Goal: Browse casually

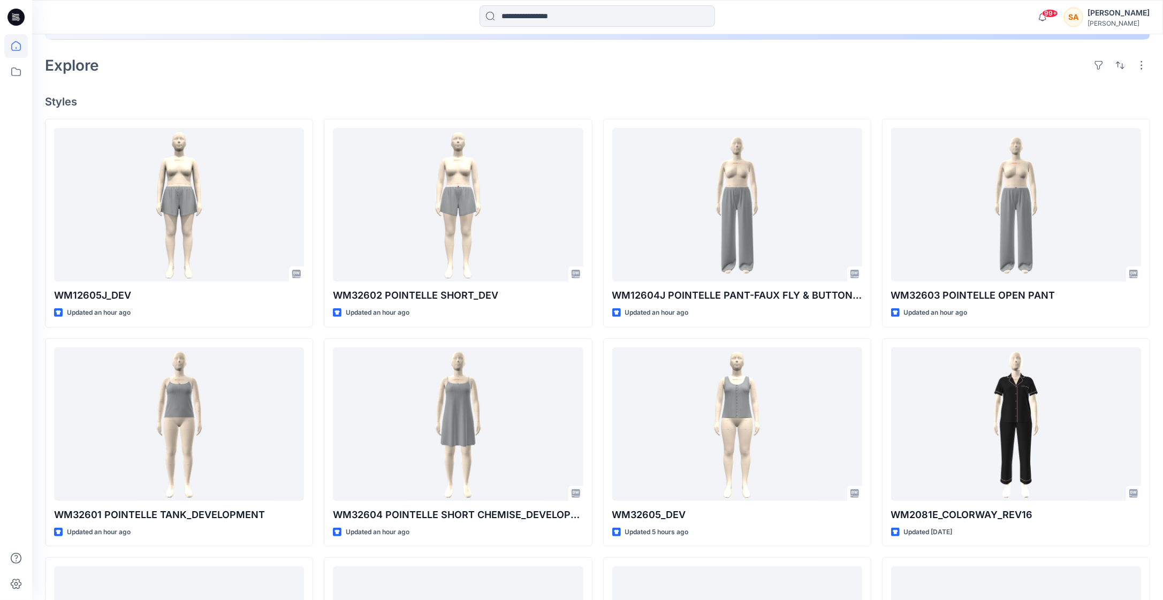
scroll to position [324, 0]
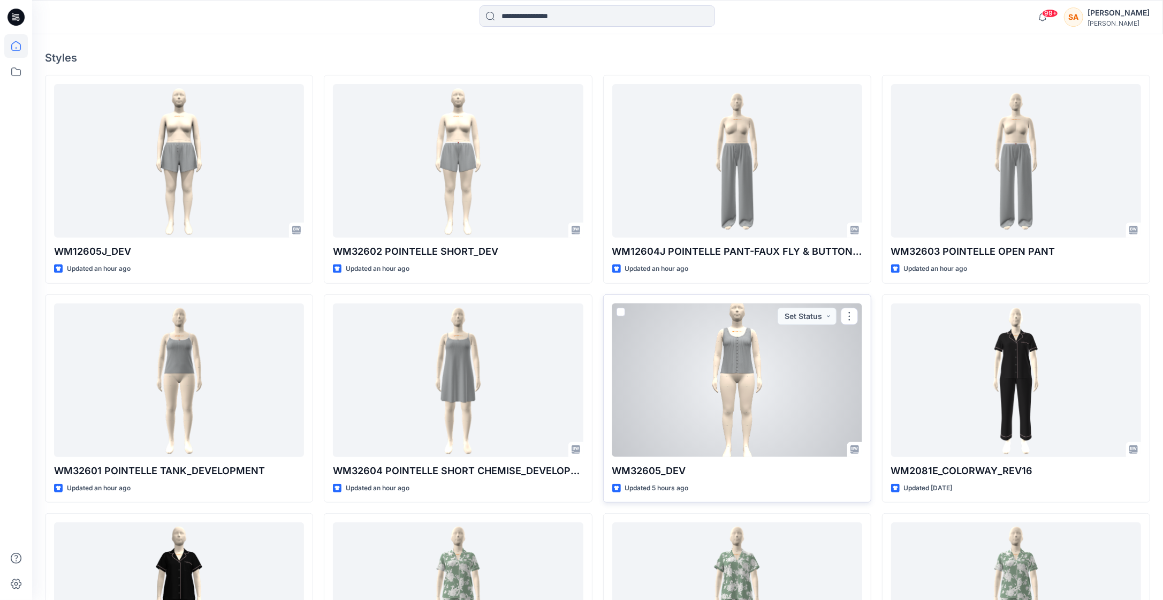
click at [795, 389] on div at bounding box center [737, 380] width 250 height 154
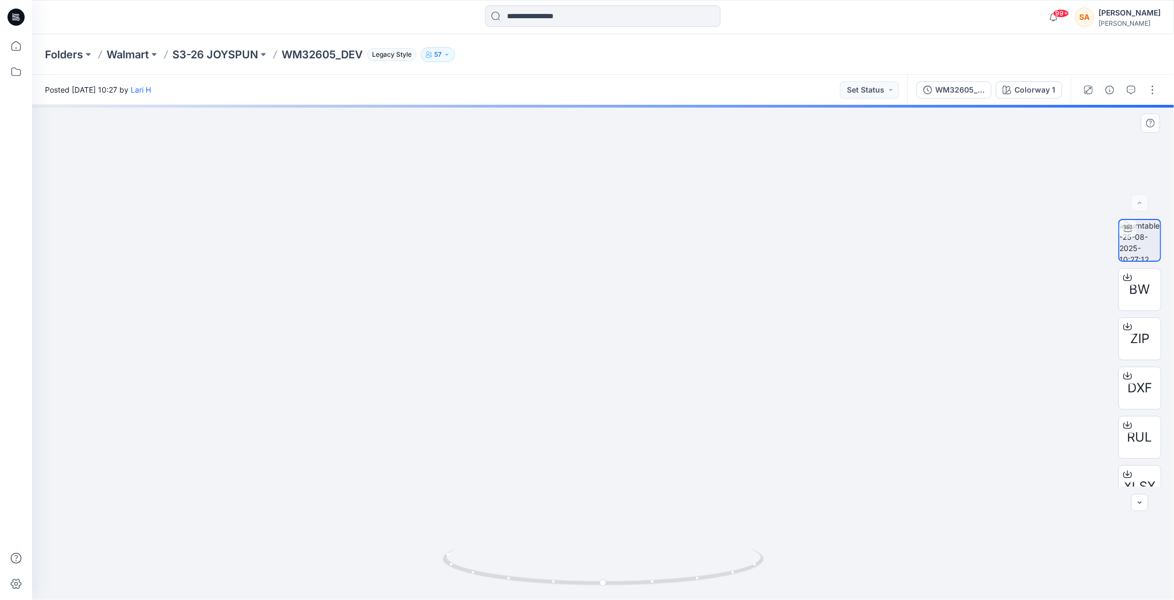
drag, startPoint x: 602, startPoint y: 242, endPoint x: 631, endPoint y: 371, distance: 132.2
click at [631, 371] on img at bounding box center [603, 280] width 395 height 640
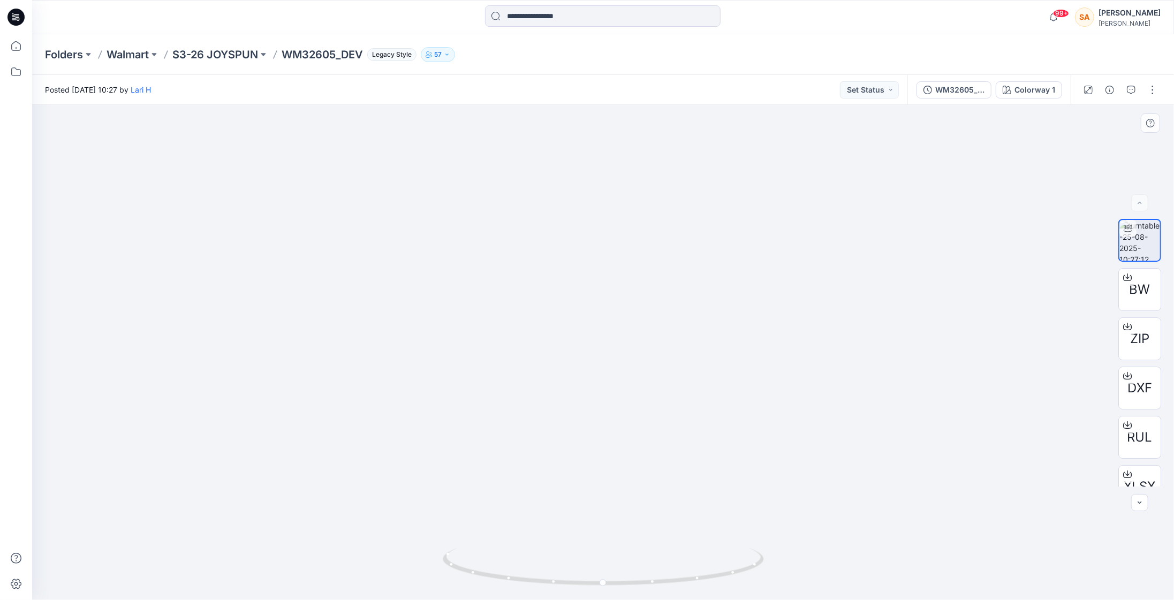
drag, startPoint x: 679, startPoint y: 329, endPoint x: 551, endPoint y: 334, distance: 127.5
click at [554, 334] on img at bounding box center [603, 282] width 395 height 637
click at [607, 589] on foreignobject at bounding box center [603, 595] width 12 height 12
drag, startPoint x: 604, startPoint y: 584, endPoint x: 589, endPoint y: 563, distance: 26.0
click at [577, 570] on icon at bounding box center [605, 568] width 324 height 40
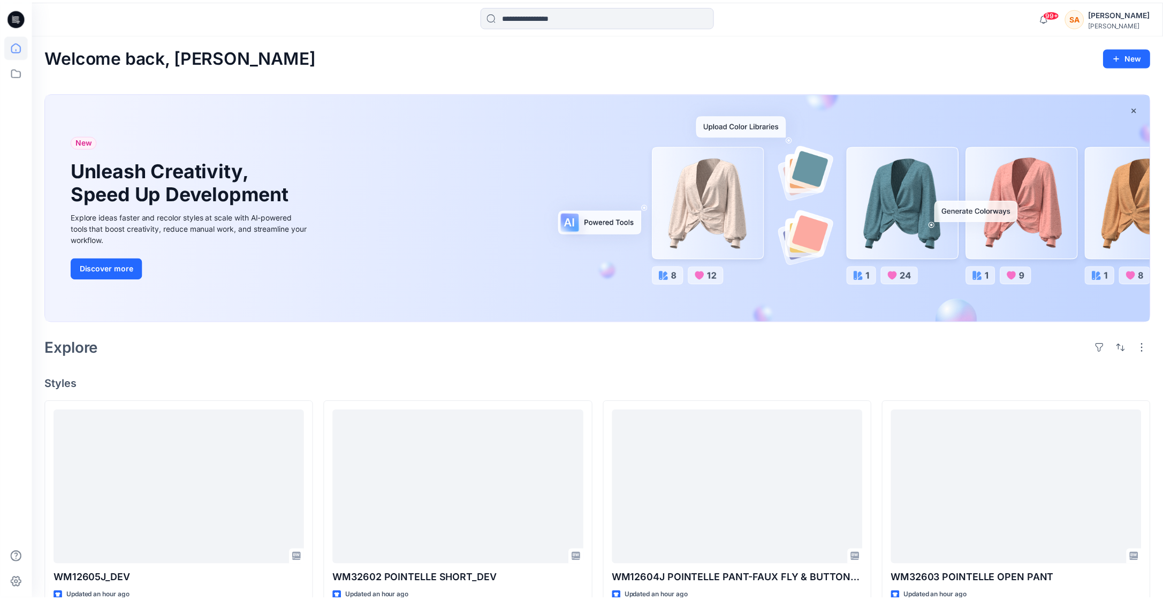
scroll to position [324, 0]
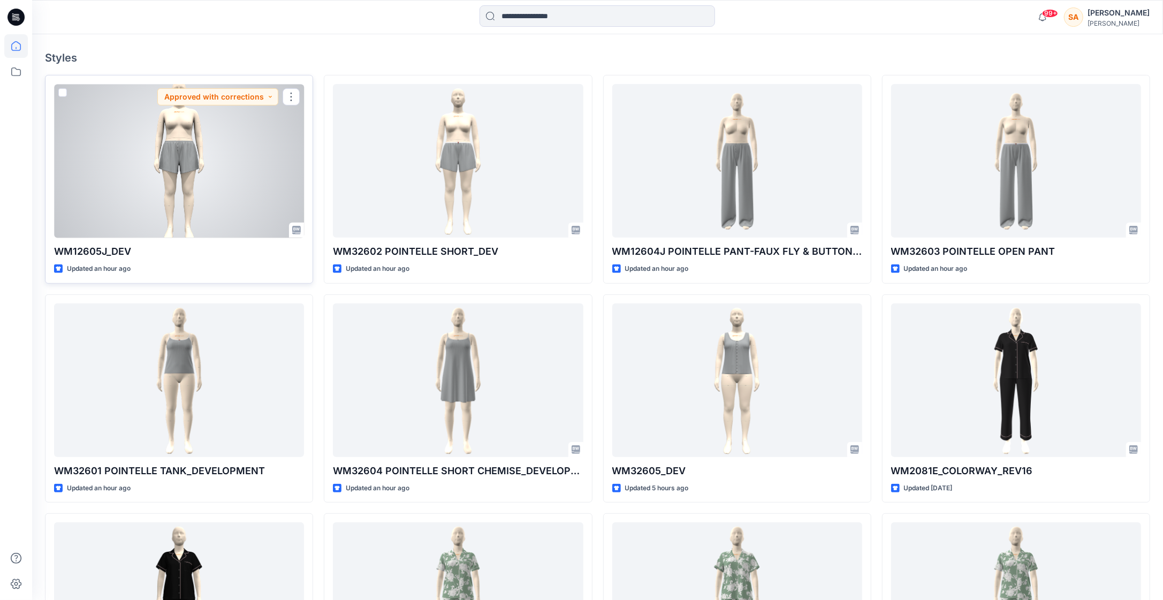
click at [165, 162] on div at bounding box center [179, 161] width 250 height 154
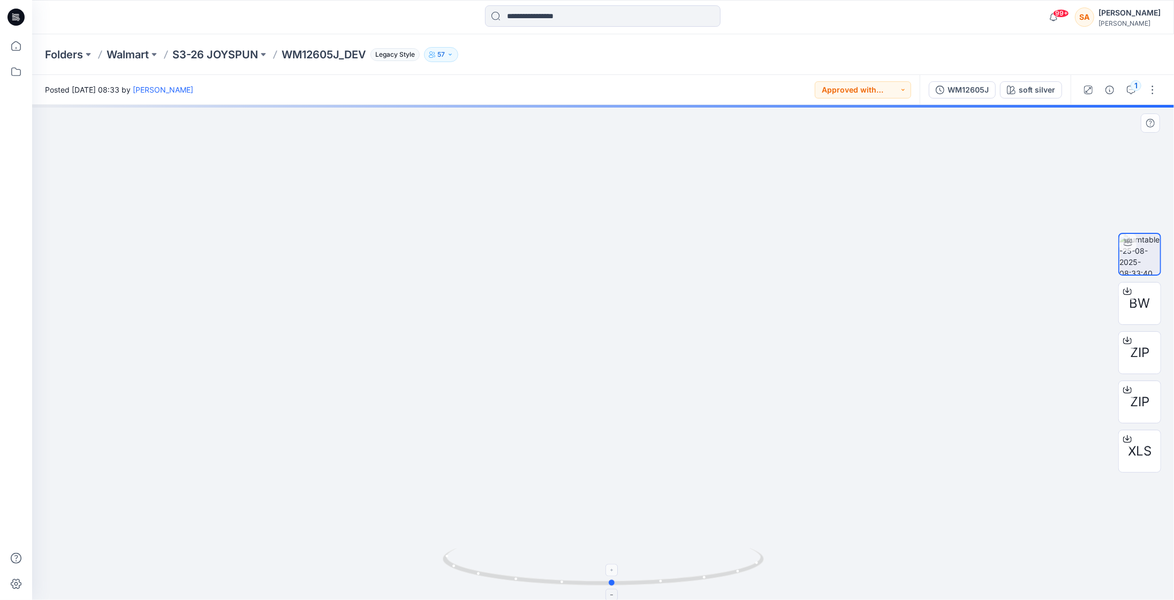
drag, startPoint x: 603, startPoint y: 582, endPoint x: 612, endPoint y: 588, distance: 10.6
click at [612, 588] on icon at bounding box center [605, 568] width 324 height 40
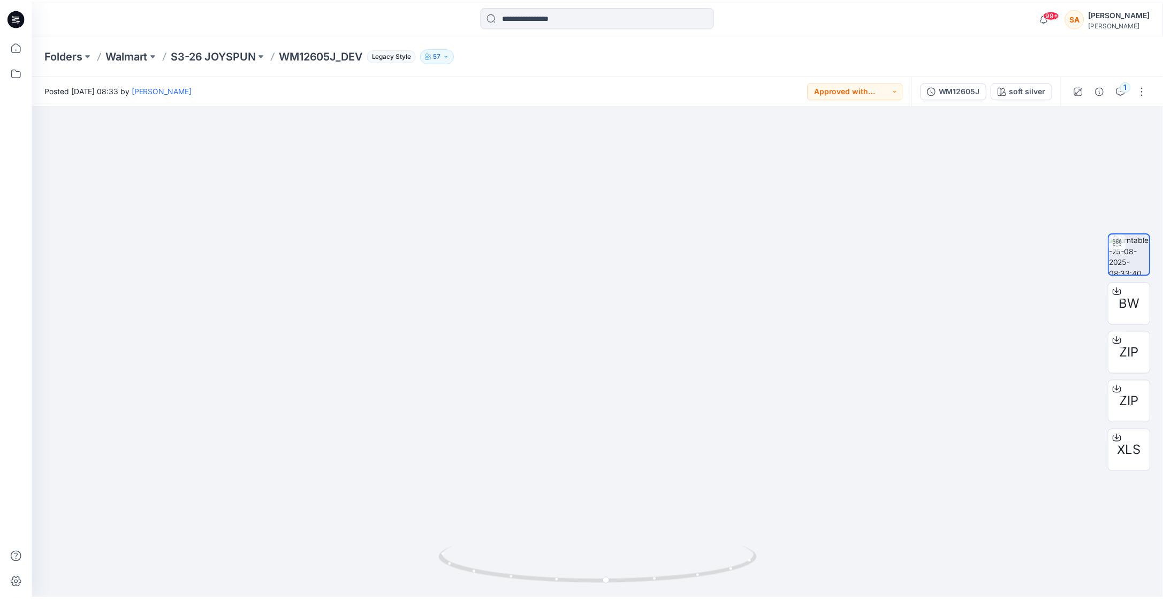
scroll to position [324, 0]
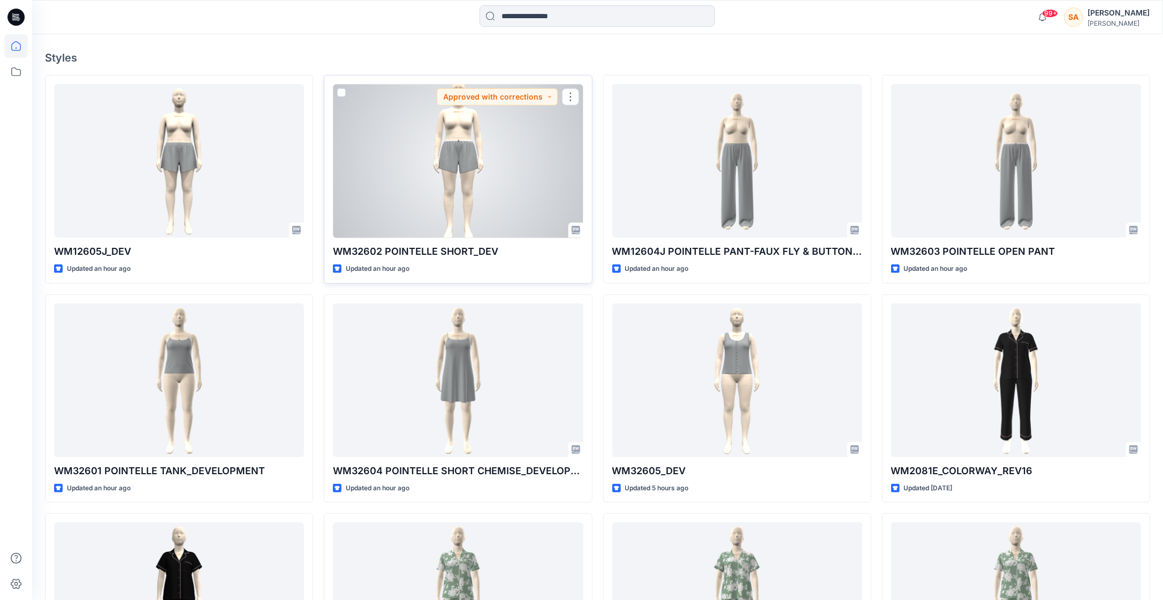
click at [505, 165] on div at bounding box center [458, 161] width 250 height 154
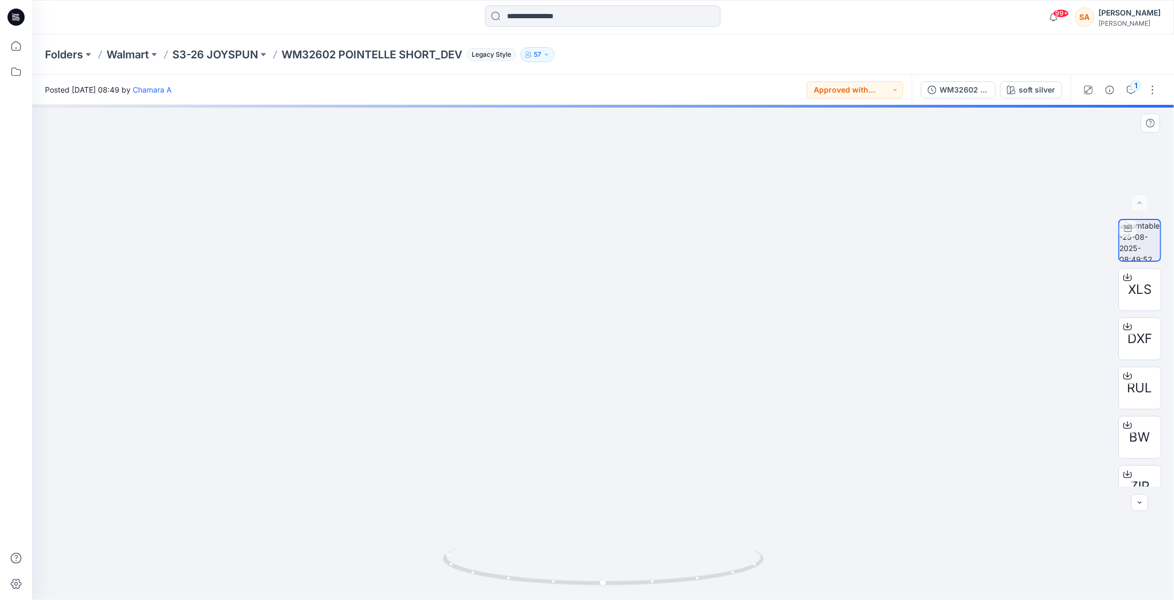
drag, startPoint x: 599, startPoint y: 265, endPoint x: 599, endPoint y: 282, distance: 17.1
click at [599, 282] on img at bounding box center [603, 224] width 395 height 752
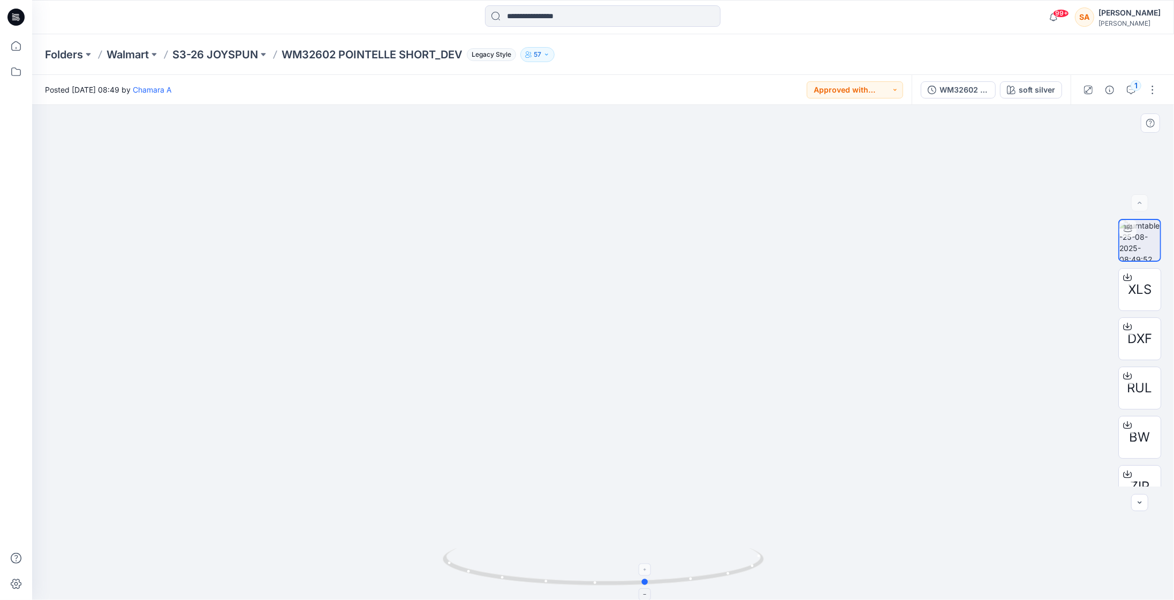
drag, startPoint x: 601, startPoint y: 583, endPoint x: 644, endPoint y: 580, distance: 43.4
click at [644, 580] on circle at bounding box center [645, 582] width 6 height 6
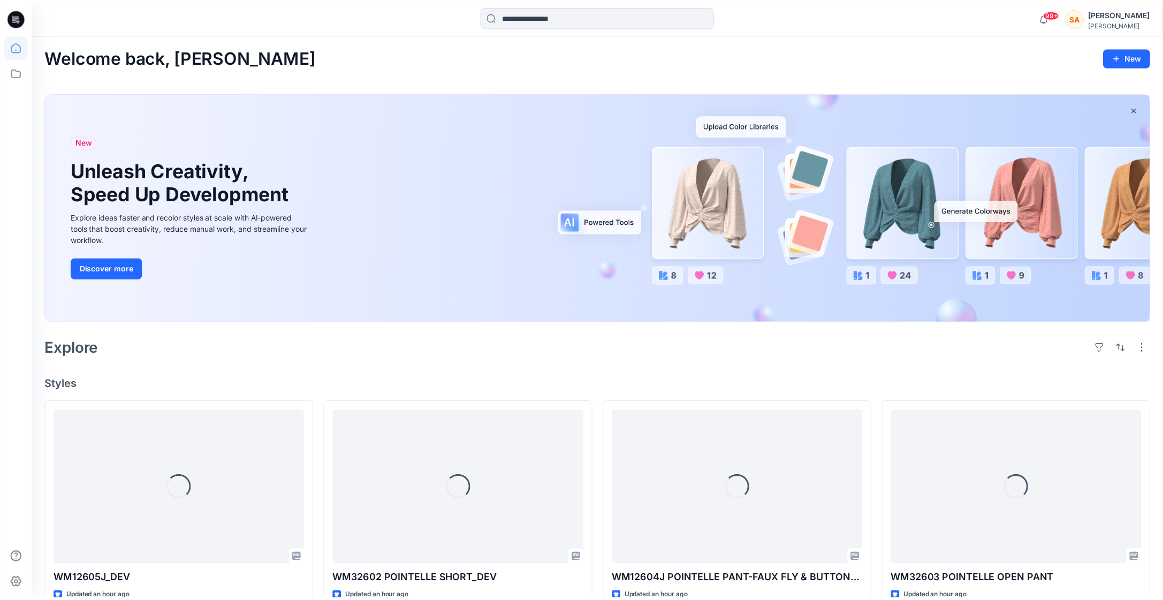
scroll to position [324, 0]
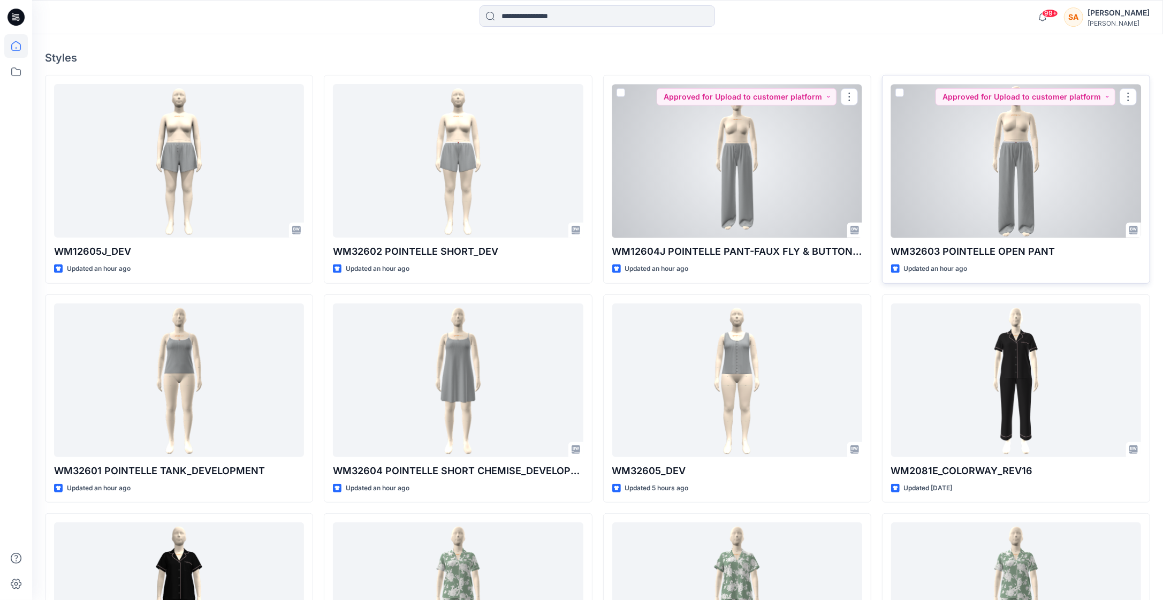
click at [1021, 186] on div at bounding box center [1016, 161] width 250 height 154
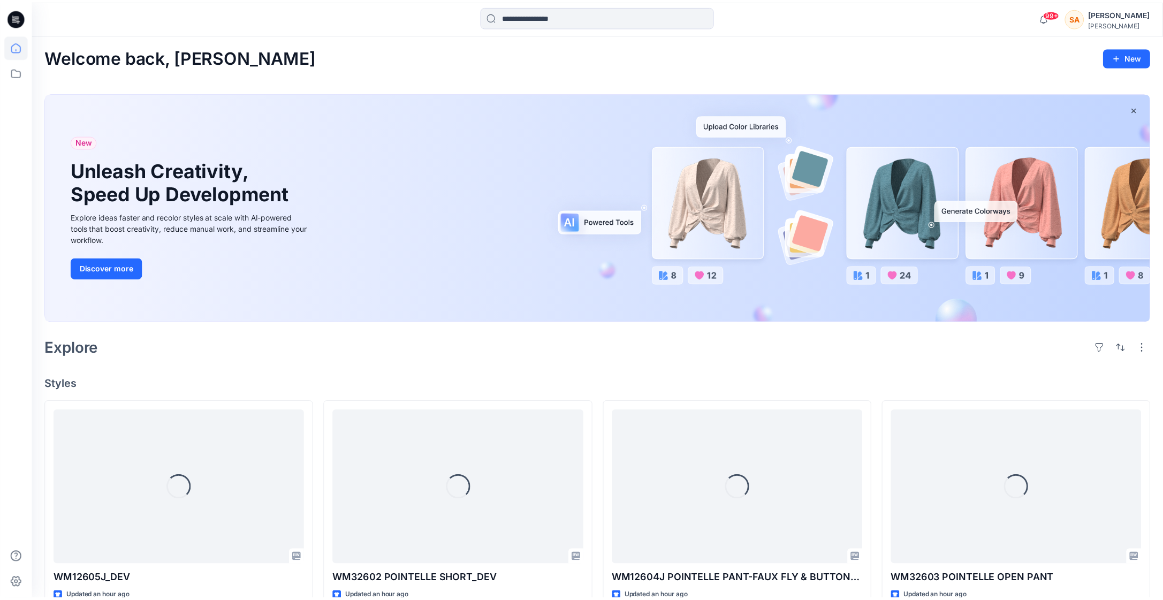
scroll to position [324, 0]
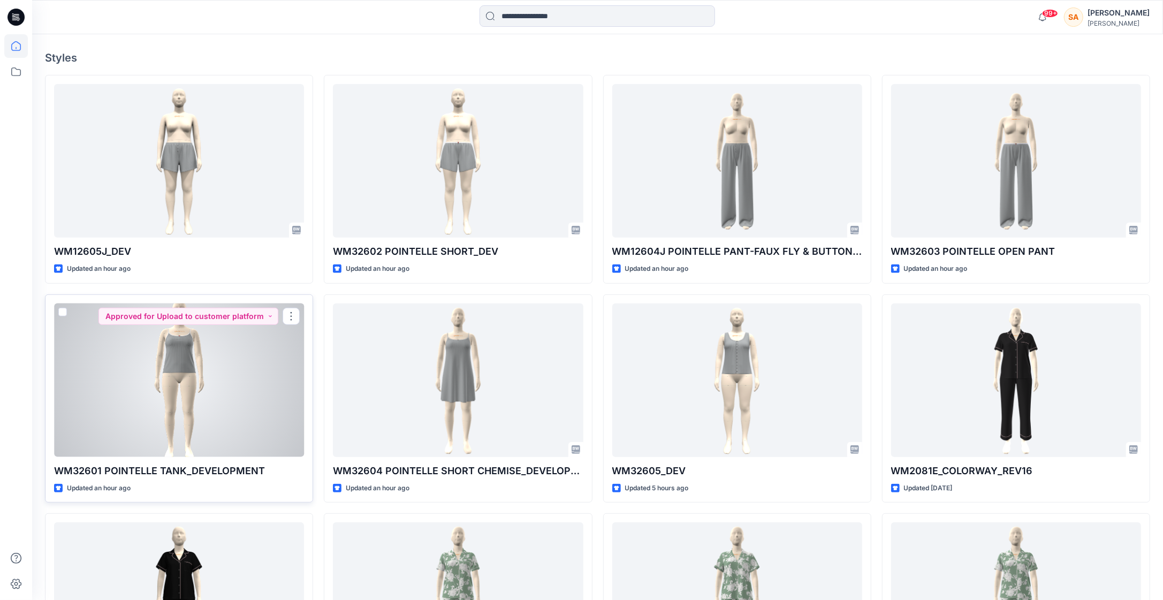
click at [218, 418] on div at bounding box center [179, 380] width 250 height 154
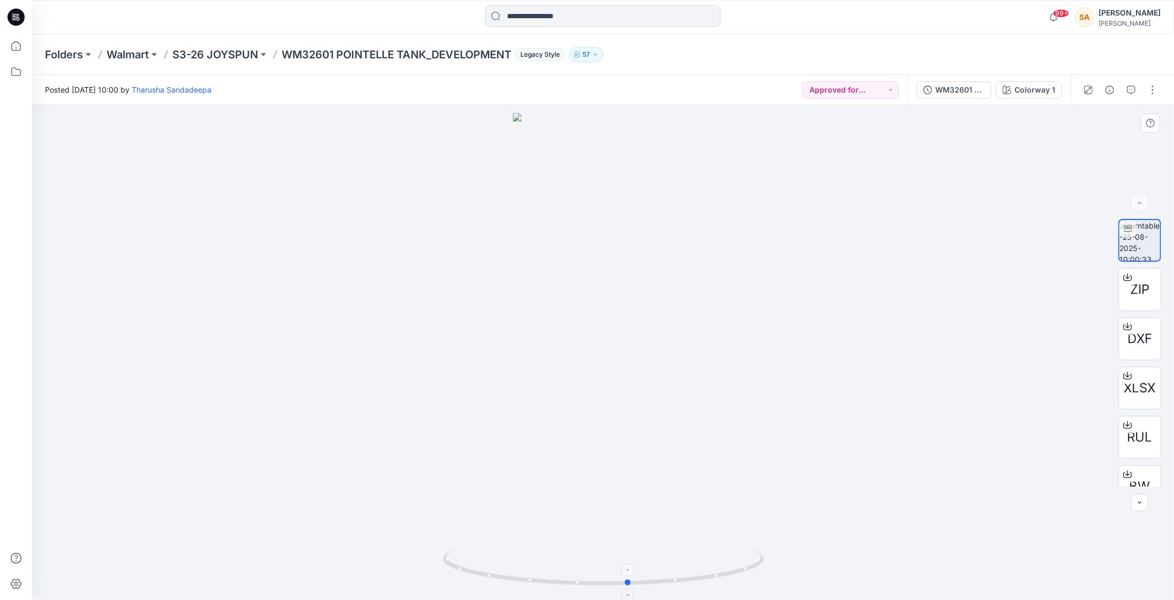
drag, startPoint x: 603, startPoint y: 583, endPoint x: 628, endPoint y: 589, distance: 26.4
click at [628, 588] on icon at bounding box center [605, 568] width 324 height 40
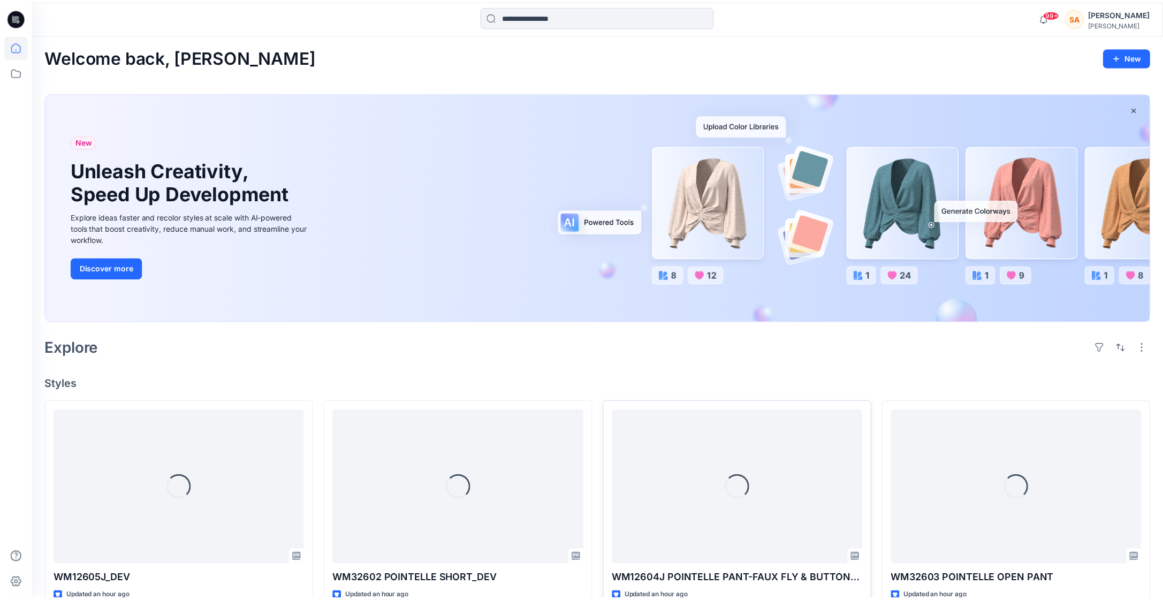
scroll to position [324, 0]
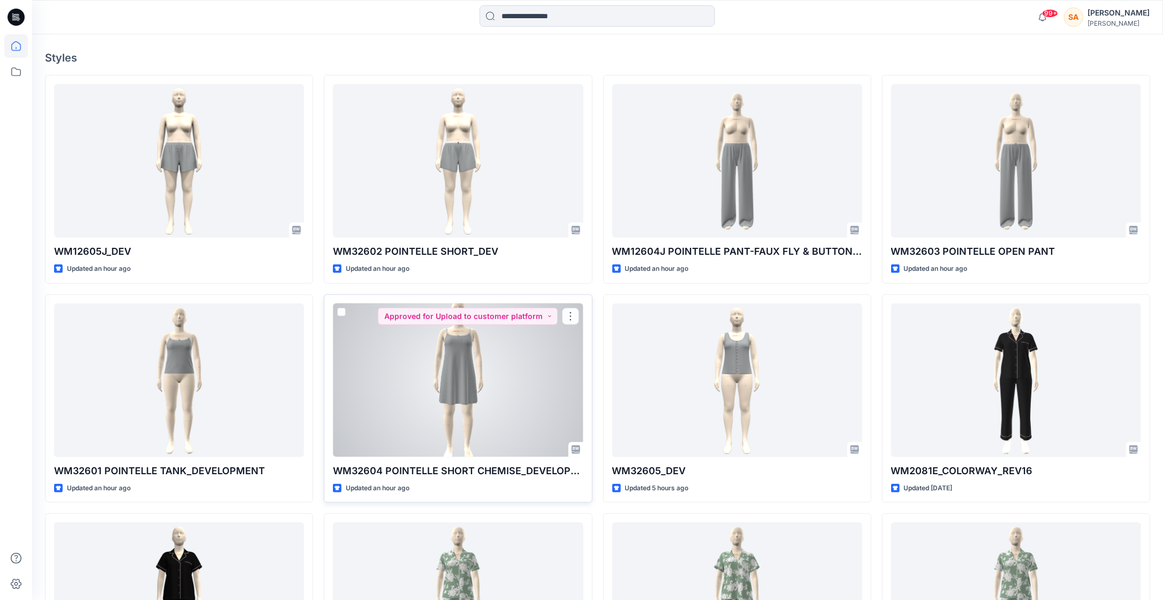
click at [485, 348] on div at bounding box center [458, 380] width 250 height 154
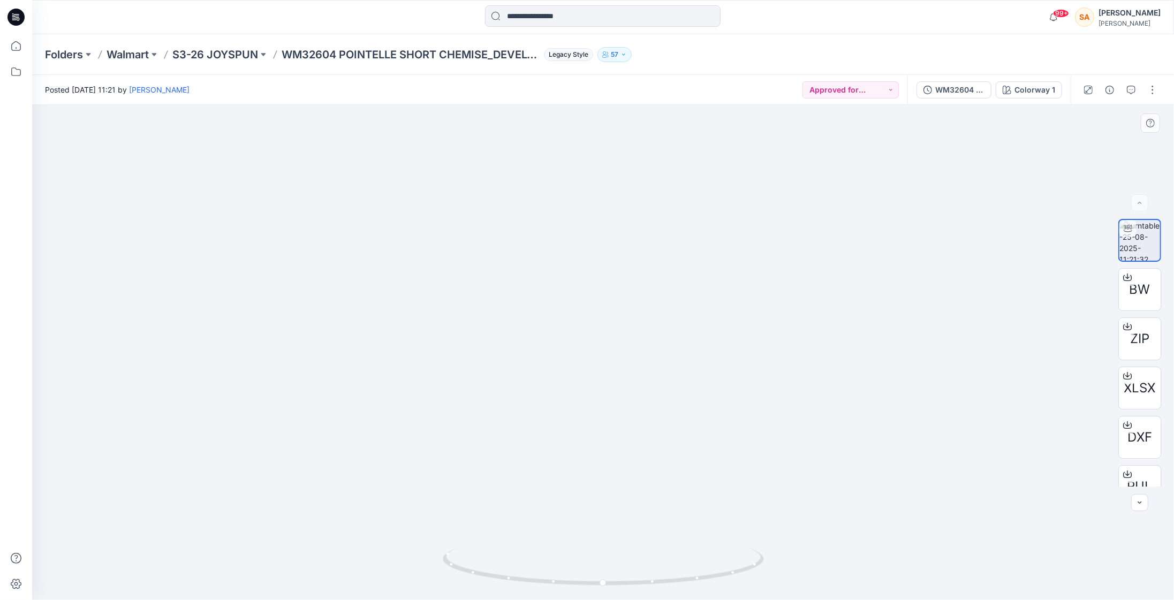
drag, startPoint x: 691, startPoint y: 307, endPoint x: 708, endPoint y: 409, distance: 103.1
click at [708, 409] on img at bounding box center [603, 275] width 391 height 650
